Goal: Task Accomplishment & Management: Complete application form

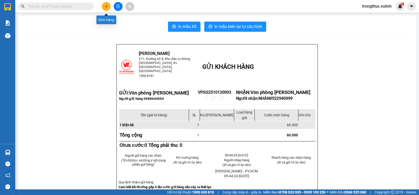
click at [107, 5] on icon "plus" at bounding box center [107, 7] width 4 height 4
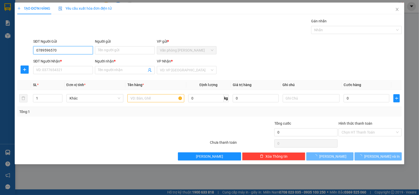
drag, startPoint x: 0, startPoint y: 54, endPoint x: 1, endPoint y: 61, distance: 8.0
click at [0, 61] on div "TẠO ĐƠN HÀNG Yêu cầu xuất hóa đơn điện tử Transit Pickup Surcharge Ids Transit …" at bounding box center [209, 97] width 419 height 195
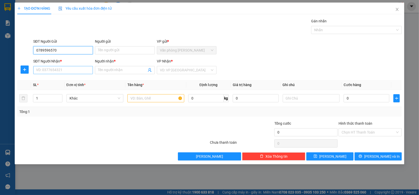
type input "0789596570"
click at [74, 70] on input "SĐT Người Nhận *" at bounding box center [63, 70] width 60 height 8
paste input "0789596570"
type input "0789596570"
drag, startPoint x: 84, startPoint y: 51, endPoint x: 0, endPoint y: 38, distance: 84.7
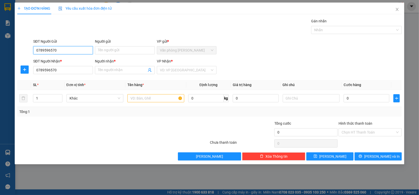
click at [0, 39] on div "TẠO ĐƠN HÀNG Yêu cầu xuất hóa đơn điện tử Transit Pickup Surcharge Ids Transit …" at bounding box center [209, 97] width 419 height 195
type input "0981490770"
click at [126, 48] on input "Người gửi" at bounding box center [125, 50] width 60 height 8
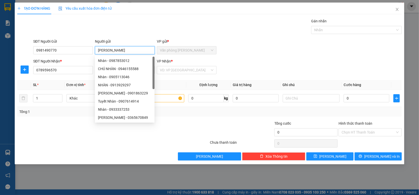
type input "[PERSON_NAME]"
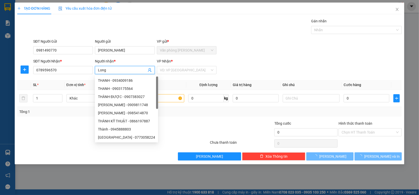
type input "Long"
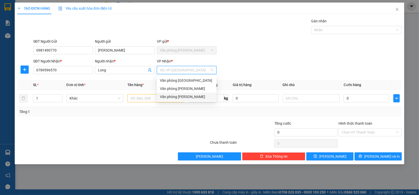
click at [186, 93] on div "Văn phòng [PERSON_NAME]" at bounding box center [187, 97] width 60 height 8
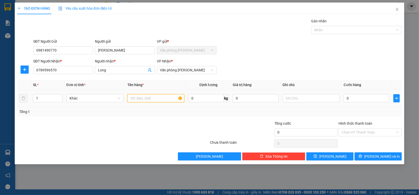
click at [150, 100] on input "text" at bounding box center [155, 98] width 57 height 8
type input "1 kiện - kk"
type input "6"
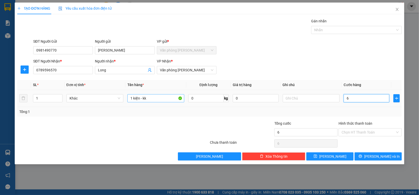
type input "60"
type input "600"
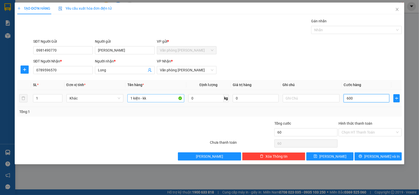
type input "600"
type input "6.000"
type input "60.000"
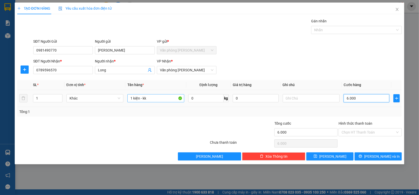
type input "60.000"
click at [377, 134] on input "Hình thức thanh toán" at bounding box center [368, 132] width 54 height 8
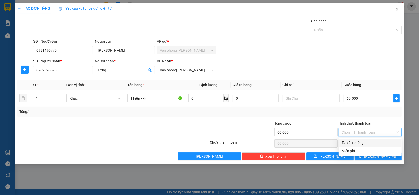
click at [352, 146] on div "Tại văn phòng" at bounding box center [369, 142] width 63 height 8
type input "0"
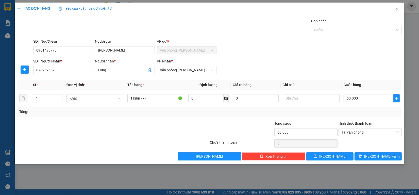
click at [363, 150] on div "Transit Pickup Surcharge Ids Transit Deliver Surcharge Ids Transit Deliver Surc…" at bounding box center [209, 89] width 384 height 142
click at [367, 158] on button "[PERSON_NAME] và In" at bounding box center [377, 156] width 47 height 8
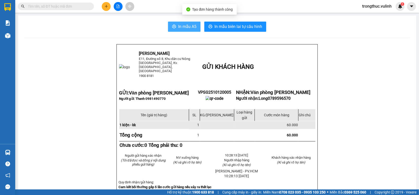
click at [179, 23] on span "In mẫu A5" at bounding box center [187, 26] width 18 height 6
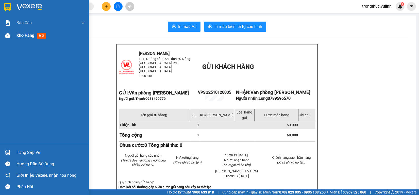
click at [11, 32] on div at bounding box center [7, 35] width 9 height 9
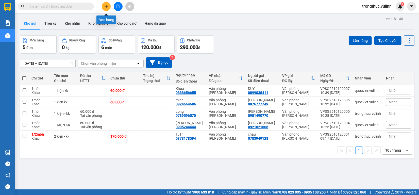
click at [106, 8] on icon "plus" at bounding box center [107, 7] width 4 height 4
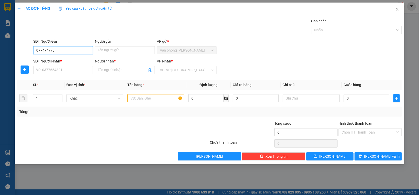
type input "0774747788"
click at [74, 61] on div "0774747788 - Tiến" at bounding box center [63, 61] width 54 height 6
type input "Tiến"
type input "0939867548"
type input "[PERSON_NAME]"
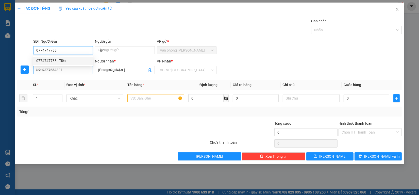
type input "60.000"
type input "0774747788"
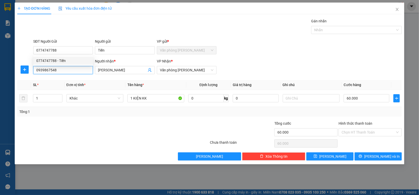
drag, startPoint x: 69, startPoint y: 71, endPoint x: 0, endPoint y: 71, distance: 68.7
click at [0, 71] on div "TẠO ĐƠN HÀNG Yêu cầu xuất hóa đơn điện tử Transit Pickup Surcharge Ids Transit …" at bounding box center [209, 97] width 419 height 195
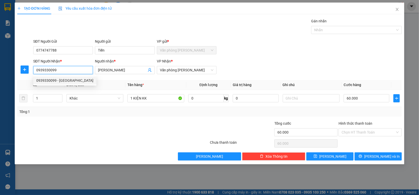
click at [79, 80] on div "0939330099 - [GEOGRAPHIC_DATA]" at bounding box center [64, 81] width 57 height 6
type input "0939330099"
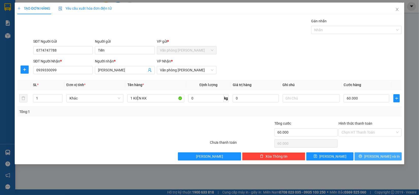
click at [373, 157] on button "[PERSON_NAME] và In" at bounding box center [377, 156] width 47 height 8
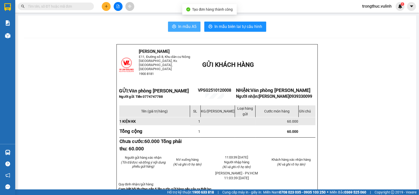
click at [193, 27] on span "In mẫu A5" at bounding box center [187, 26] width 18 height 6
